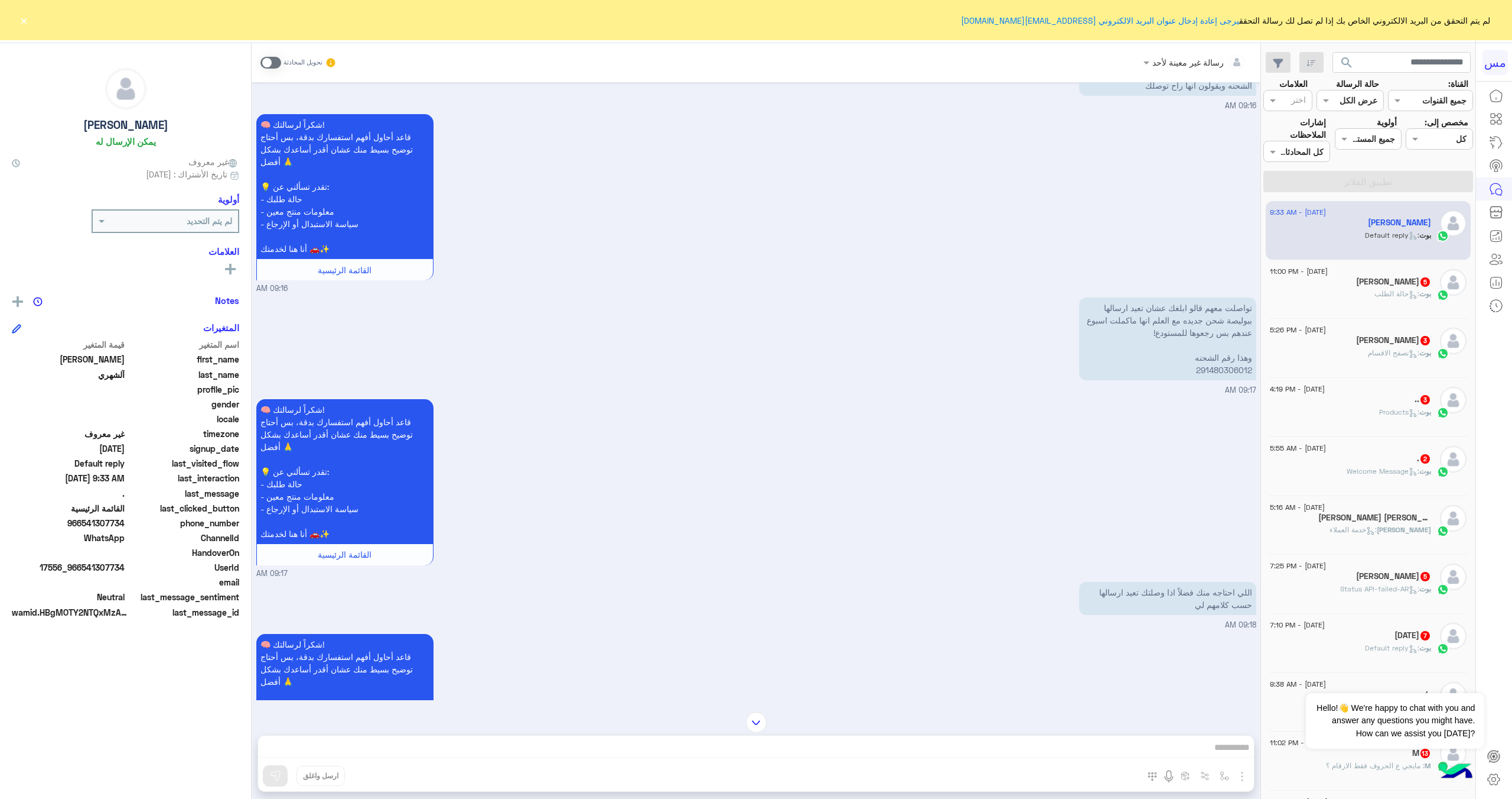
scroll to position [598, 0]
drag, startPoint x: 1196, startPoint y: 369, endPoint x: 1252, endPoint y: 373, distance: 56.1
click at [1252, 373] on p "تواصلت معهم قالو ابلغك عشان تعيد ارسالها ببوليصة شحن جديده مع العلم انها ماكملت…" at bounding box center [1168, 340] width 177 height 83
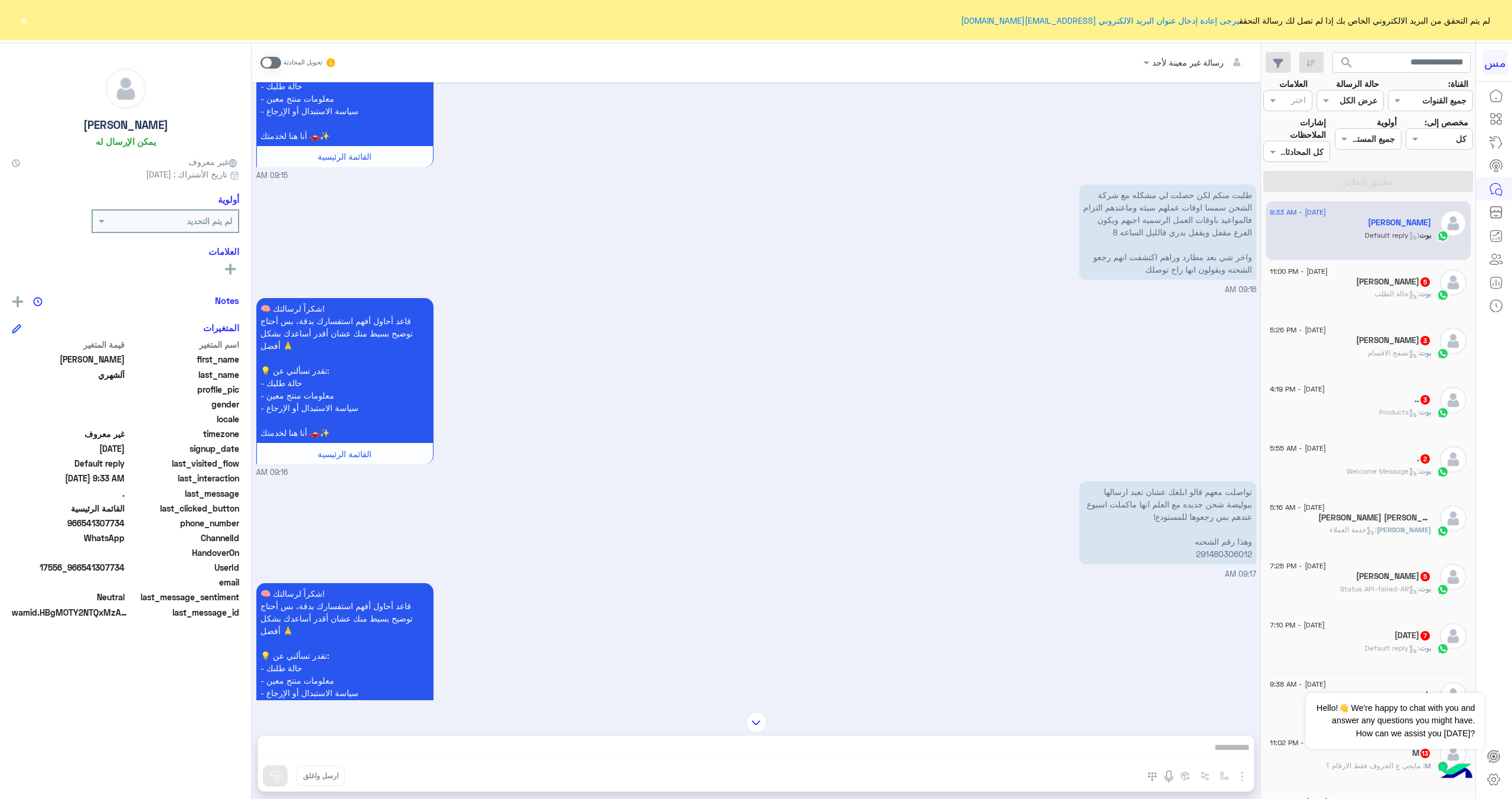
scroll to position [421, 0]
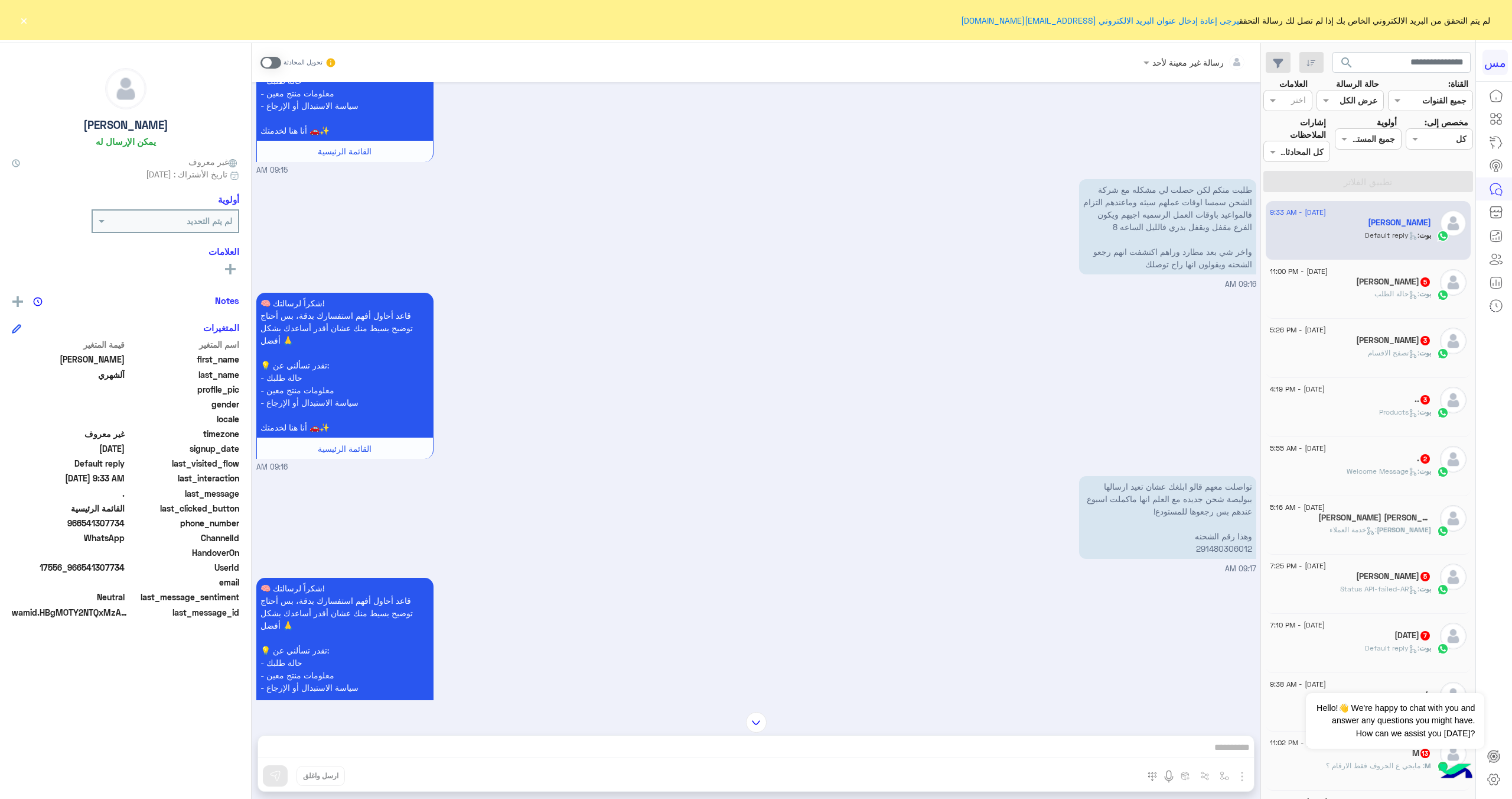
copy p "291480306012"
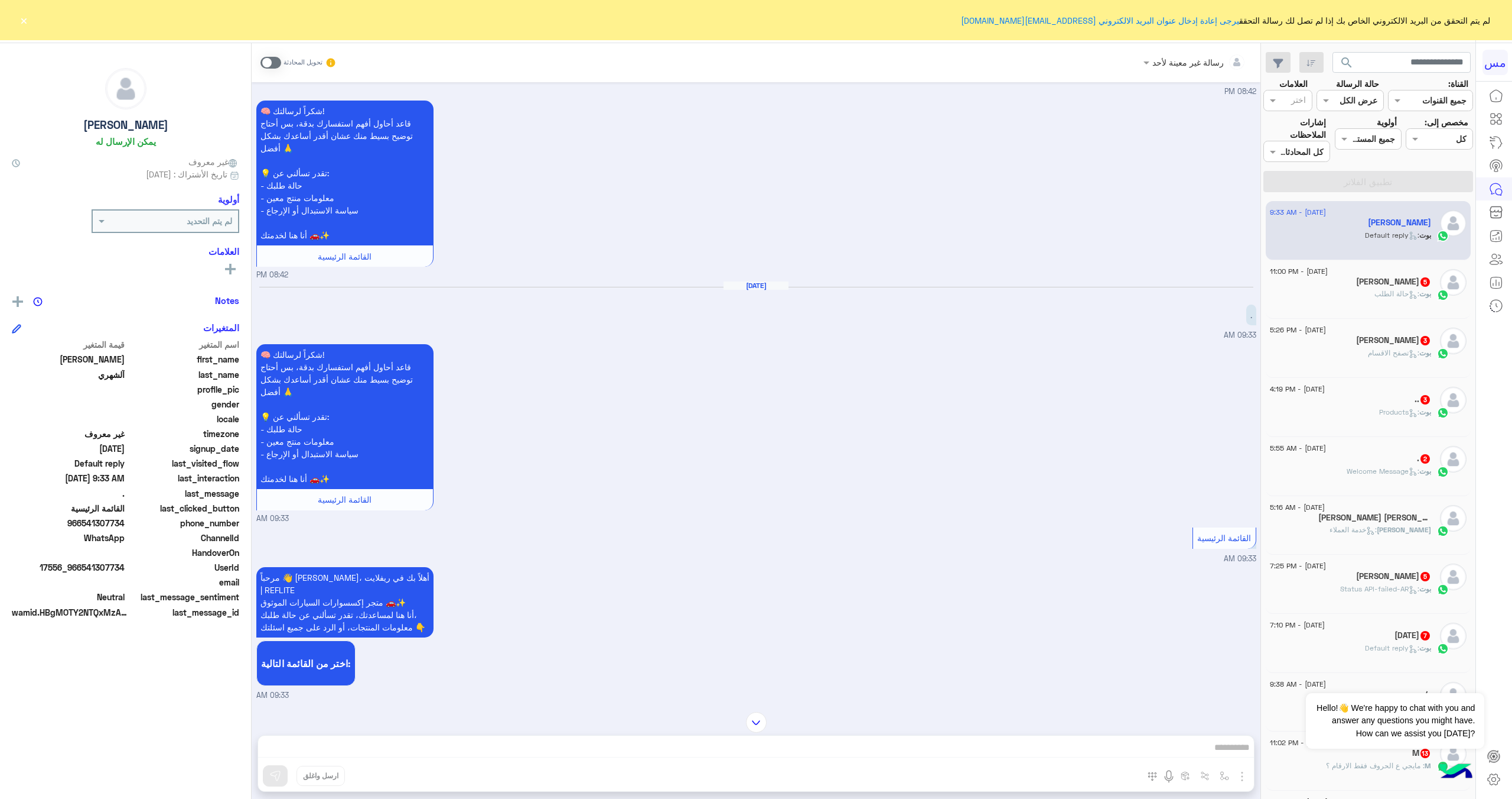
scroll to position [4234, 0]
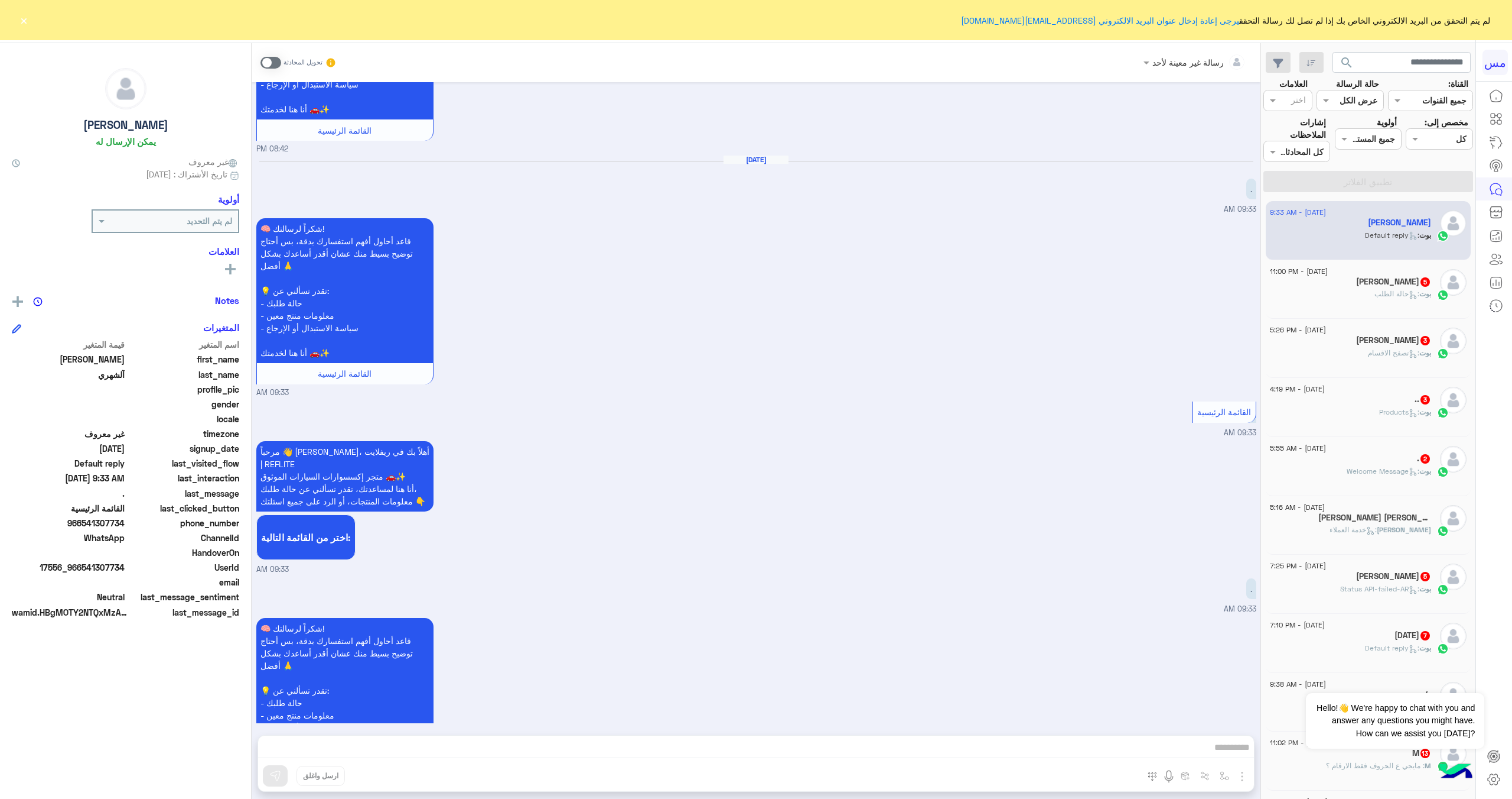
click at [272, 60] on span at bounding box center [271, 62] width 21 height 11
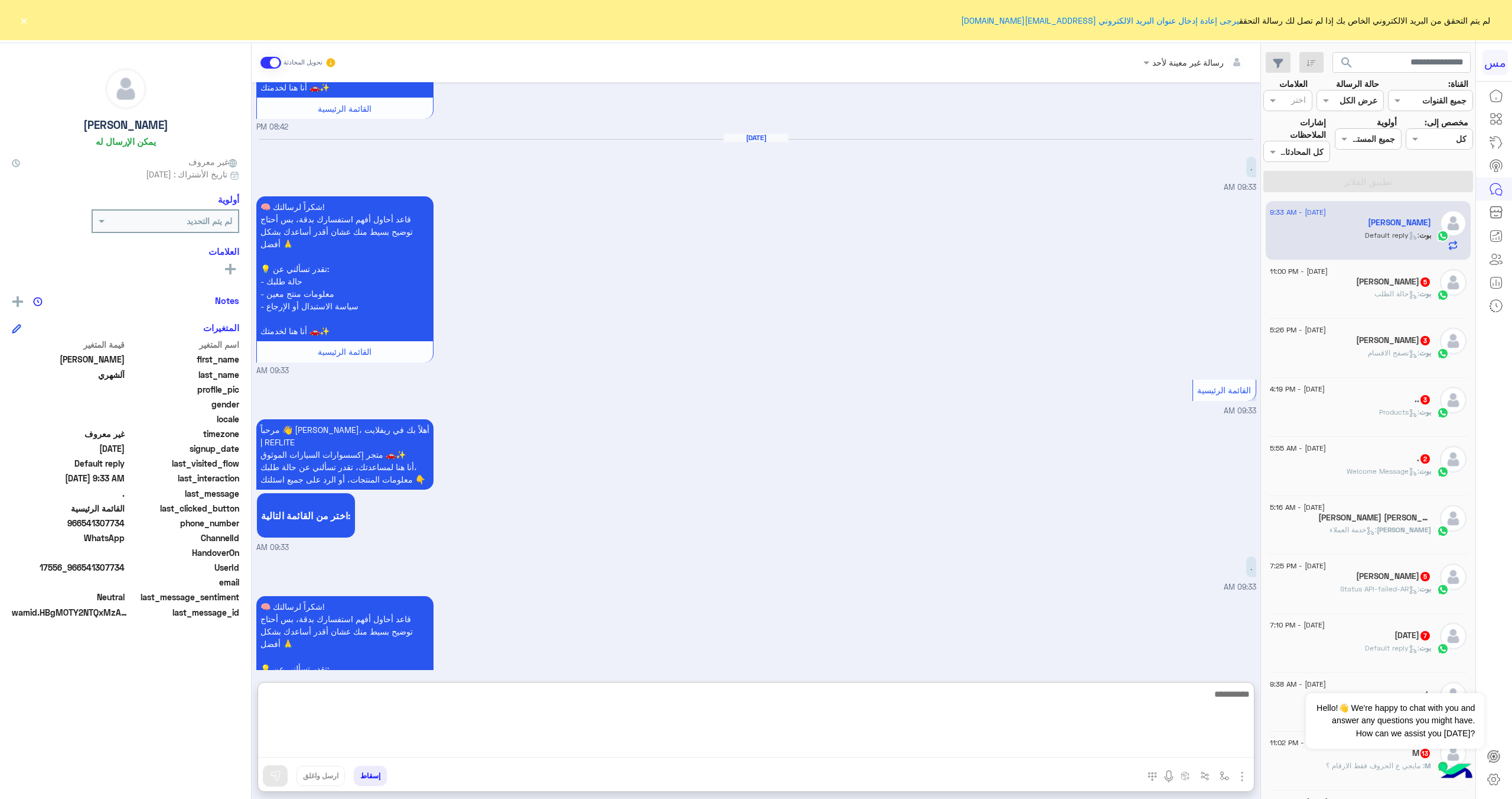
click at [950, 745] on textarea at bounding box center [756, 722] width 996 height 71
type textarea "**********"
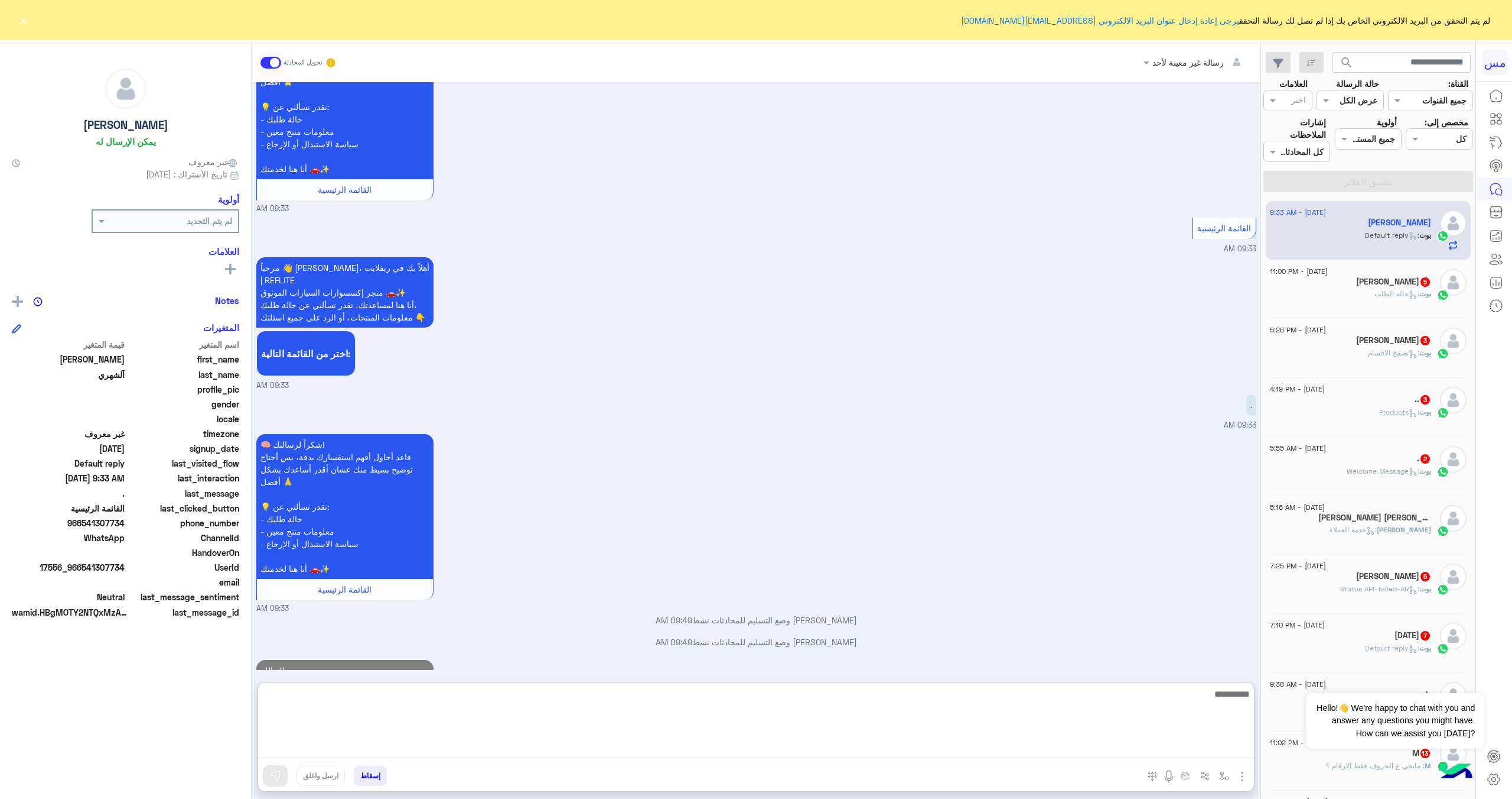
scroll to position [4440, 0]
